Goal: Task Accomplishment & Management: Use online tool/utility

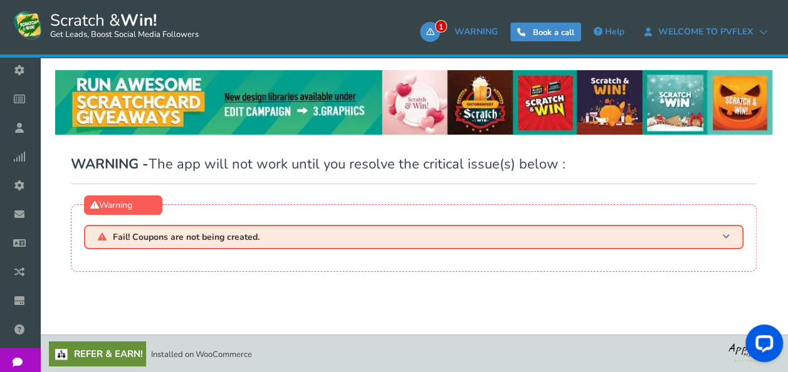
click at [722, 235] on span at bounding box center [726, 237] width 8 height 9
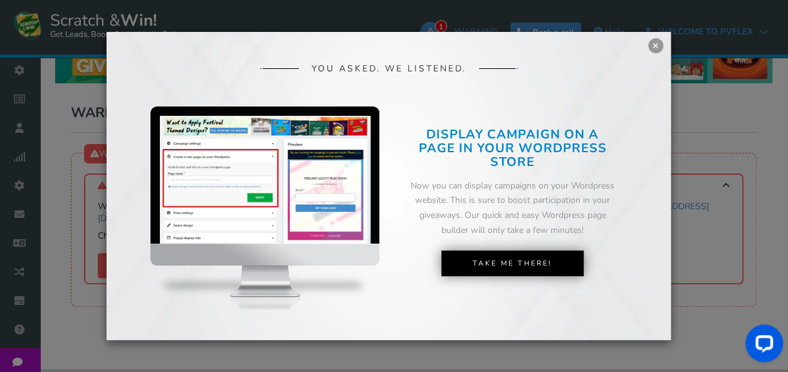
scroll to position [75, 0]
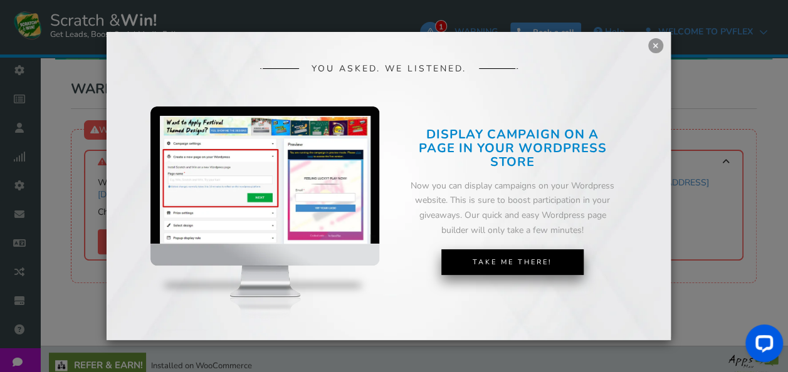
click at [520, 268] on link "Take Me There!" at bounding box center [512, 263] width 142 height 26
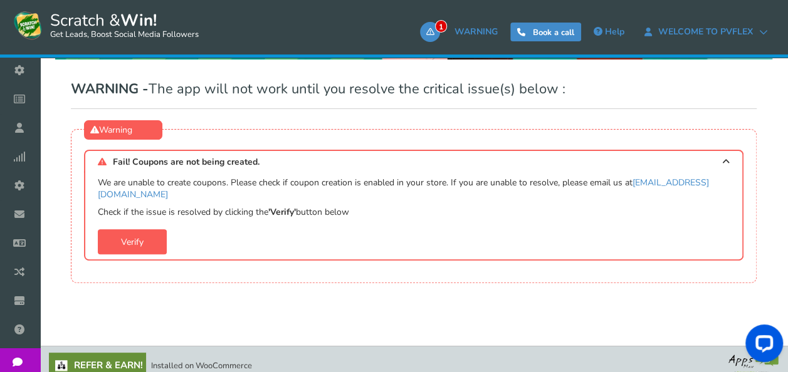
click at [0, 0] on div "● ● ● ● ● ●" at bounding box center [0, 0] width 0 height 0
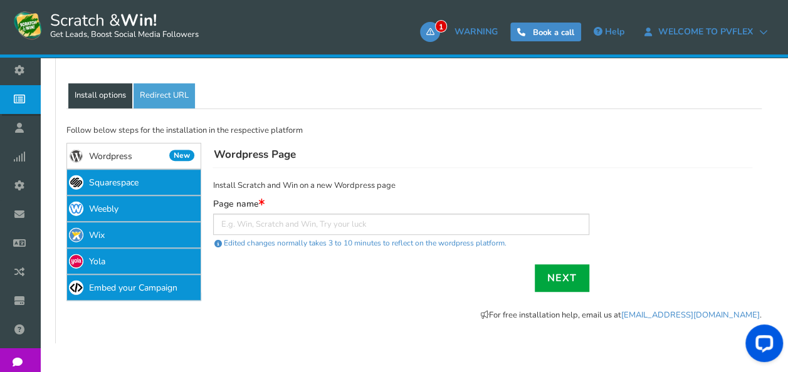
scroll to position [354, 0]
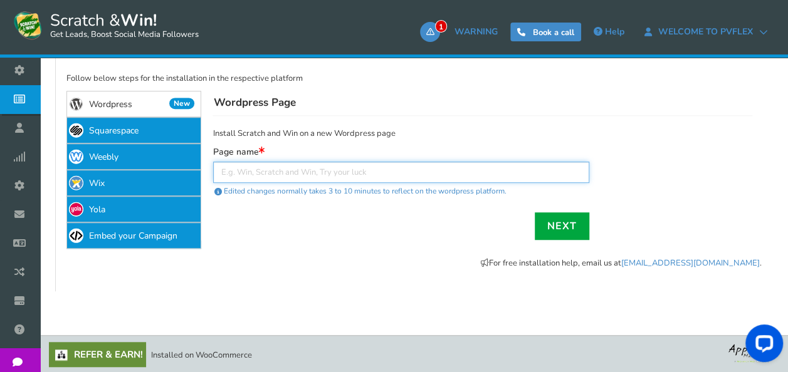
click at [302, 174] on input "text" at bounding box center [401, 172] width 376 height 21
type input "s"
type input "BUMPER PRIZE"
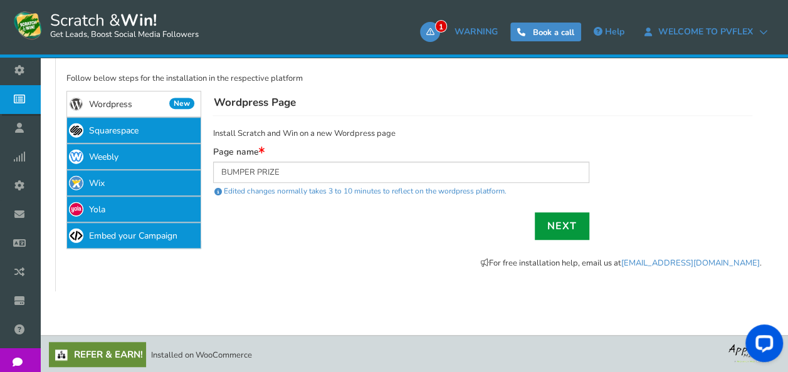
click at [557, 228] on link "Next" at bounding box center [562, 227] width 55 height 28
click at [568, 223] on link "Next" at bounding box center [562, 227] width 55 height 28
click at [553, 226] on link "Next" at bounding box center [562, 227] width 55 height 28
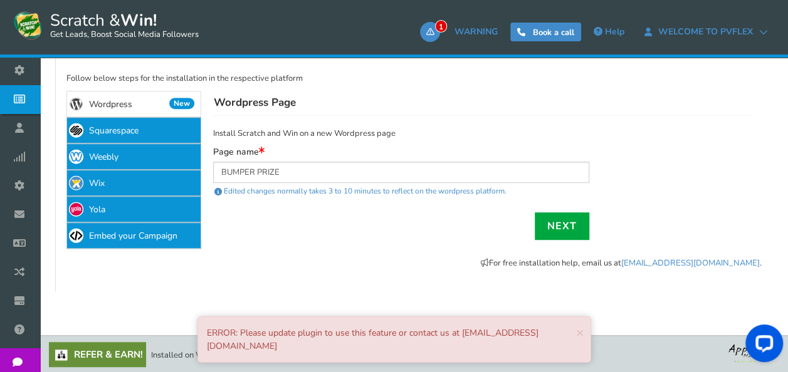
click at [139, 103] on link "Wordpress New" at bounding box center [133, 104] width 135 height 26
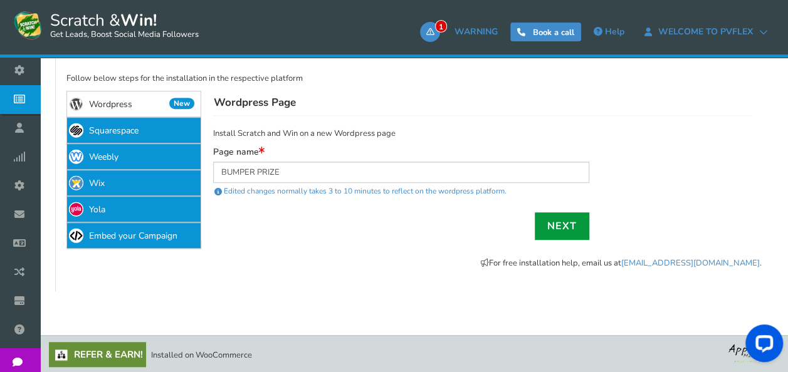
click at [551, 226] on link "Next" at bounding box center [562, 227] width 55 height 28
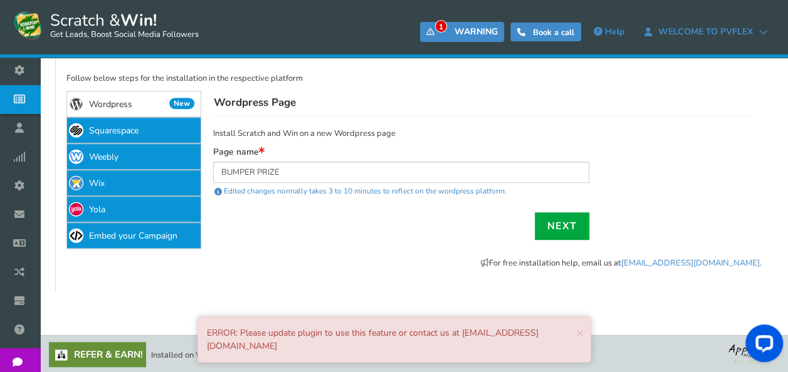
click at [423, 38] on span "1" at bounding box center [430, 32] width 20 height 20
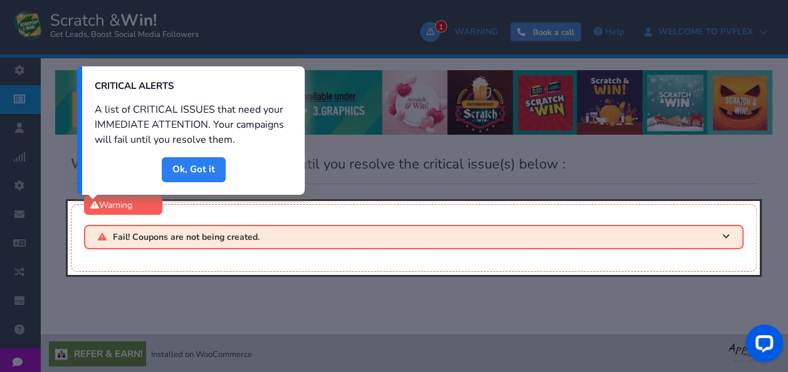
click at [196, 171] on link "Done" at bounding box center [194, 169] width 64 height 25
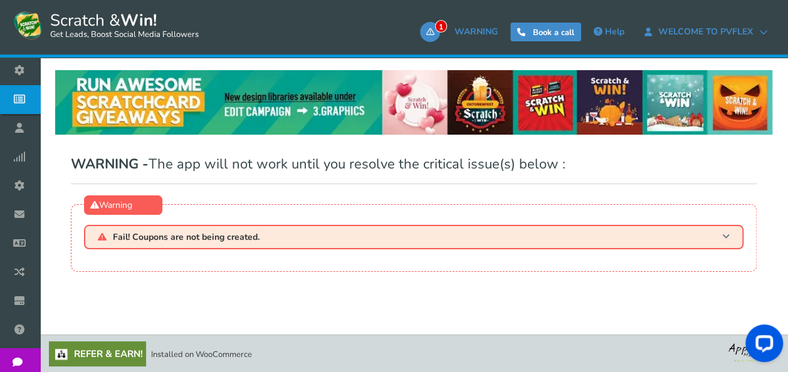
click at [719, 235] on h3 "Fail! Coupons are not being created." at bounding box center [414, 237] width 660 height 24
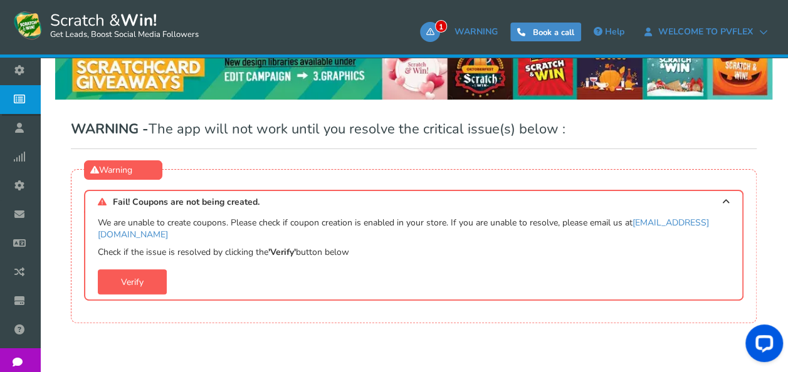
scroll to position [63, 0]
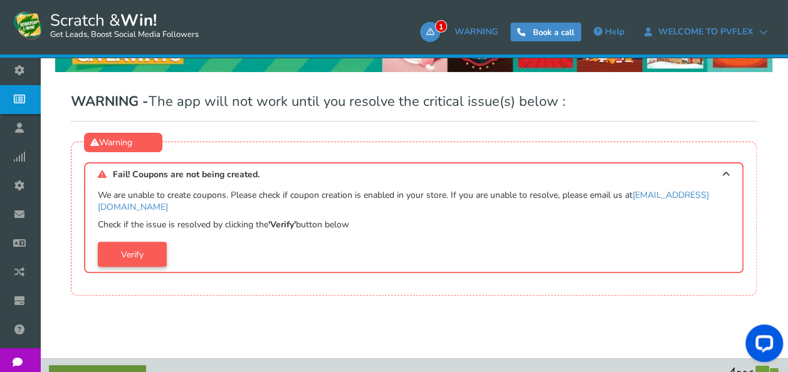
click at [126, 242] on link "Verify" at bounding box center [132, 254] width 69 height 25
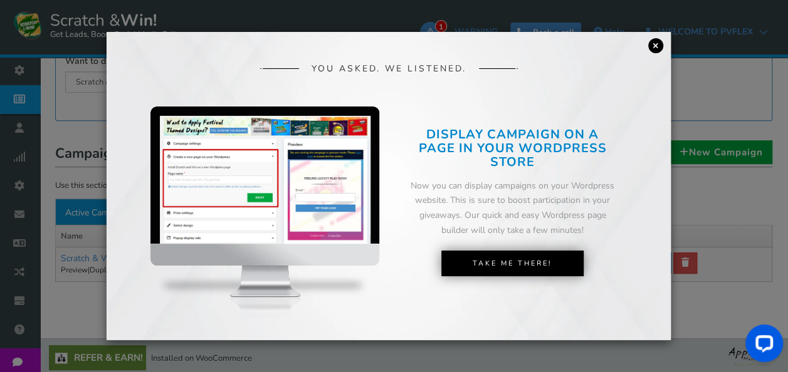
click at [655, 45] on link "×" at bounding box center [655, 45] width 15 height 15
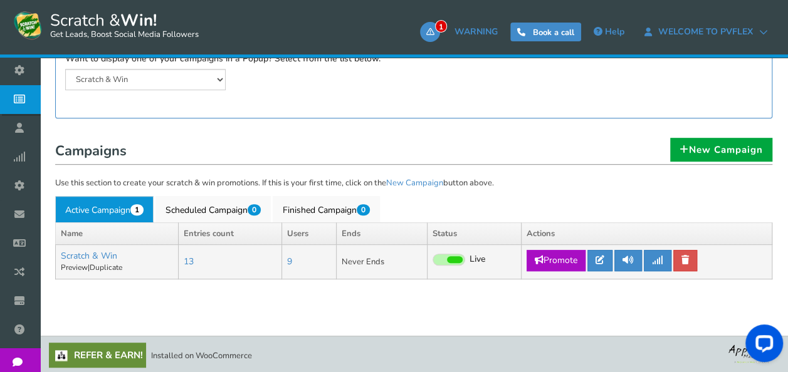
scroll to position [253, 0]
